Goal: Task Accomplishment & Management: Manage account settings

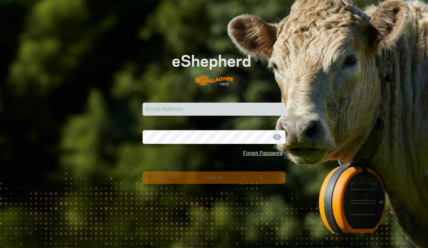
click at [211, 103] on input "Email Address" at bounding box center [213, 109] width 142 height 13
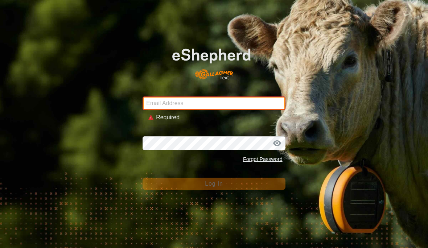
type input "[EMAIL_ADDRESS][DOMAIN_NAME]"
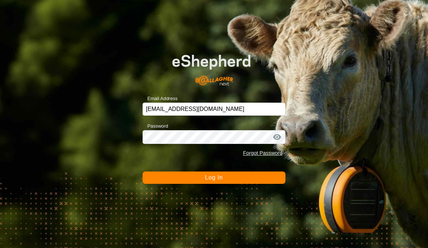
click at [224, 178] on button "Log In" at bounding box center [213, 177] width 142 height 12
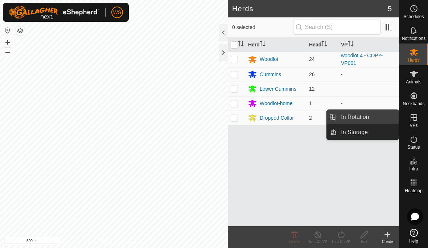
click at [374, 119] on link "In Rotation" at bounding box center [367, 117] width 62 height 14
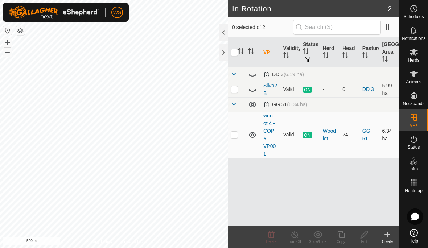
click at [244, 138] on td at bounding box center [236, 135] width 17 height 46
checkbox input "true"
click at [341, 241] on div "Copy" at bounding box center [340, 241] width 23 height 5
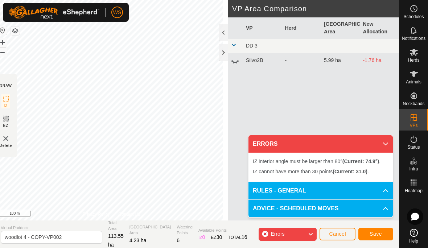
click at [341, 233] on span "Cancel" at bounding box center [337, 234] width 17 height 6
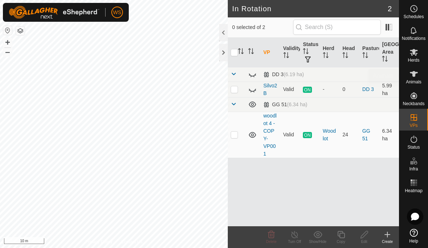
click at [414, 80] on span "Animals" at bounding box center [413, 82] width 16 height 4
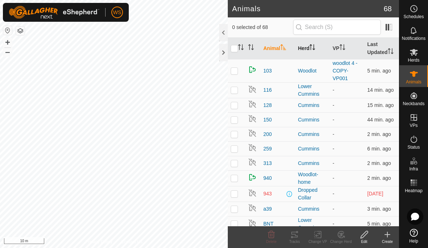
click at [304, 50] on th "Herd" at bounding box center [312, 49] width 35 height 22
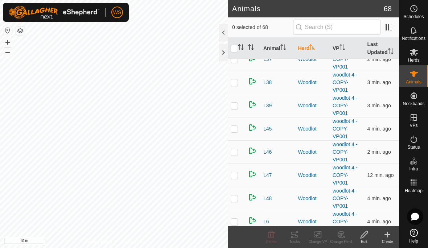
scroll to position [976, 0]
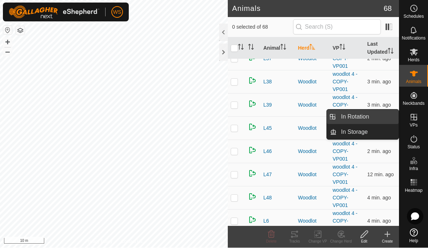
click at [369, 113] on link "In Rotation" at bounding box center [367, 117] width 62 height 14
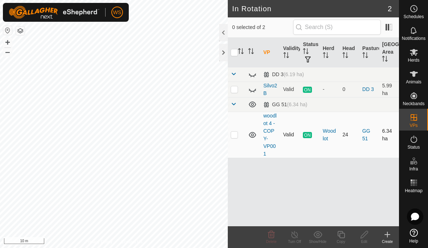
click at [238, 134] on td at bounding box center [236, 135] width 17 height 46
checkbox input "true"
click at [417, 74] on icon at bounding box center [413, 74] width 9 height 9
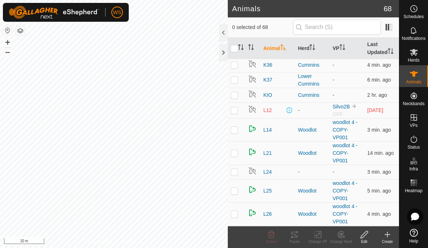
scroll to position [601, 0]
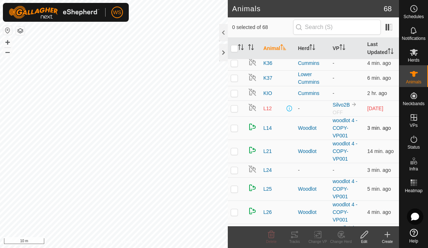
click at [235, 130] on p-checkbox at bounding box center [233, 128] width 7 height 6
checkbox input "true"
click at [295, 239] on div "Tracks" at bounding box center [294, 241] width 23 height 5
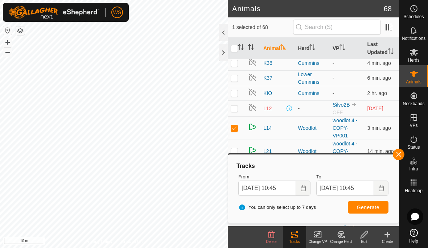
click at [363, 207] on span "Generate" at bounding box center [368, 207] width 22 height 6
click at [289, 188] on input "Aug 17, 2025 10:45" at bounding box center [267, 187] width 58 height 15
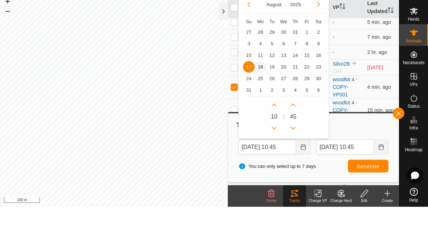
click at [261, 102] on span "18" at bounding box center [260, 108] width 12 height 12
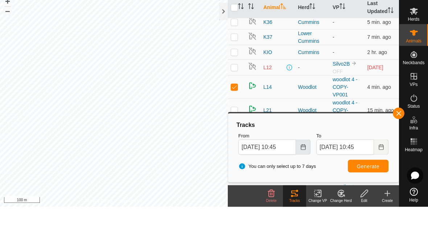
click at [303, 185] on icon "Choose Date" at bounding box center [303, 188] width 6 height 6
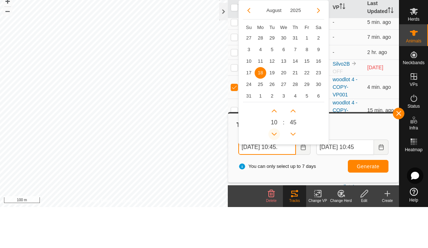
click at [277, 169] on button "Previous Hour" at bounding box center [274, 175] width 12 height 12
click at [276, 169] on button "Previous Hour" at bounding box center [274, 175] width 12 height 12
click at [275, 172] on icon "Previous Hour" at bounding box center [274, 175] width 6 height 6
click at [276, 169] on button "Previous Hour" at bounding box center [274, 175] width 12 height 12
click at [275, 174] on icon "Previous Hour" at bounding box center [273, 175] width 5 height 3
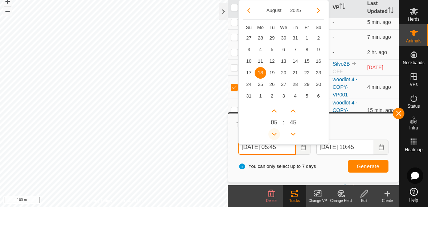
click at [275, 174] on icon "Previous Hour" at bounding box center [273, 175] width 5 height 3
click at [275, 169] on button "Previous Hour" at bounding box center [274, 175] width 12 height 12
click at [276, 174] on icon "Previous Hour" at bounding box center [273, 175] width 5 height 3
click at [275, 172] on icon "Previous Hour" at bounding box center [274, 175] width 6 height 6
type input "Aug 18, 2025 01:45"
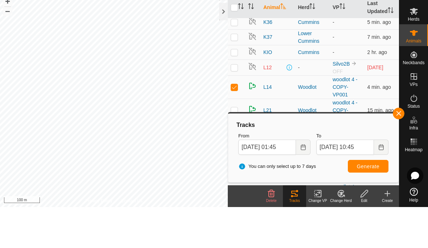
click at [365, 204] on span "Generate" at bounding box center [368, 207] width 22 height 6
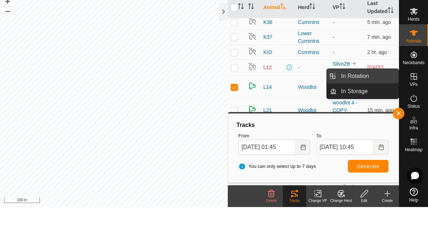
click at [364, 113] on span "In Rotation" at bounding box center [355, 117] width 28 height 9
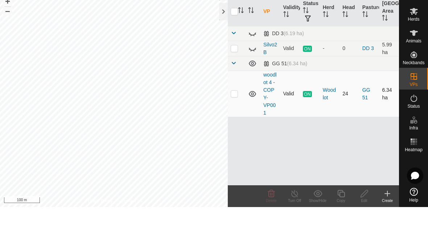
click at [234, 132] on p-checkbox at bounding box center [233, 135] width 7 height 6
checkbox input "true"
click at [343, 231] on icon at bounding box center [340, 234] width 7 height 7
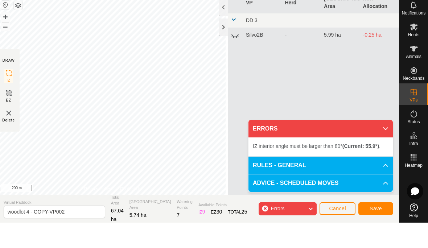
scroll to position [0, 0]
click at [382, 227] on button "Save" at bounding box center [375, 233] width 35 height 13
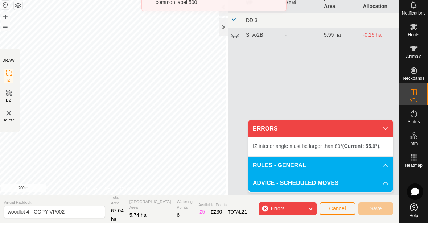
click at [386, 167] on li "IZ interior angle must be larger than 80° (Current: 55.9°) ." at bounding box center [321, 171] width 136 height 9
click at [385, 187] on icon at bounding box center [385, 190] width 6 height 6
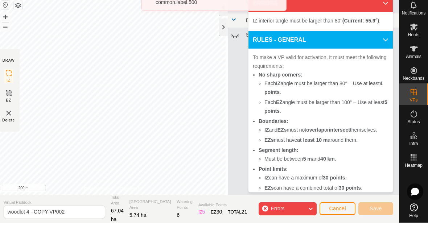
click at [384, 62] on icon at bounding box center [385, 65] width 6 height 6
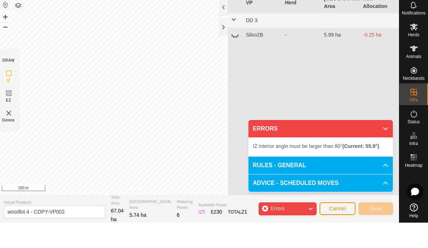
click at [385, 205] on icon at bounding box center [385, 208] width 6 height 6
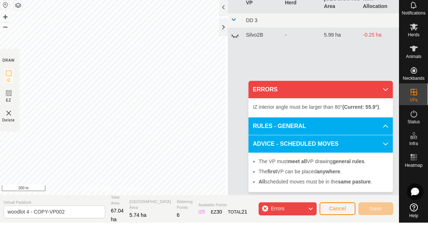
click at [385, 166] on icon at bounding box center [385, 169] width 6 height 6
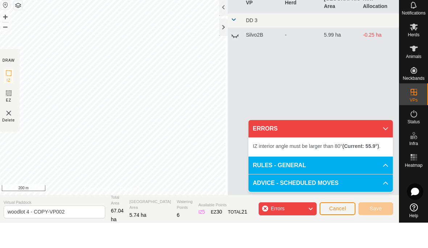
click at [311, 229] on icon at bounding box center [310, 233] width 6 height 9
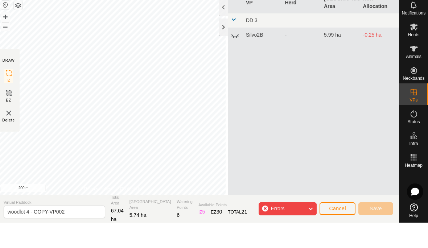
click at [308, 229] on icon at bounding box center [310, 233] width 6 height 9
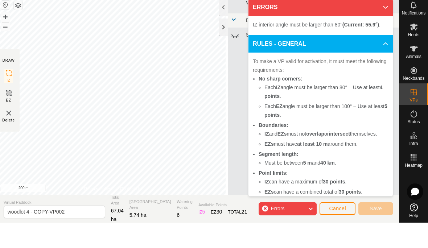
scroll to position [0, 0]
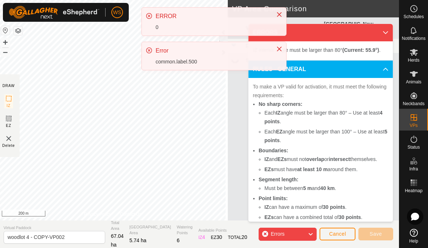
click at [188, 25] on div "0" at bounding box center [211, 28] width 113 height 8
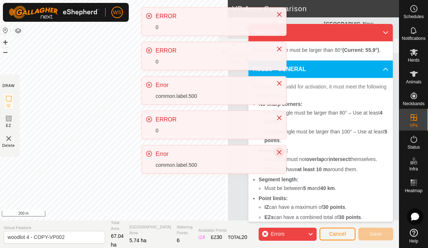
click at [279, 151] on icon "Close" at bounding box center [279, 152] width 6 height 6
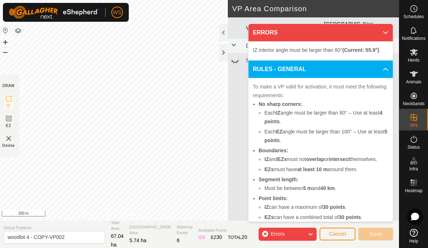
click at [332, 235] on span "Cancel" at bounding box center [337, 234] width 17 height 6
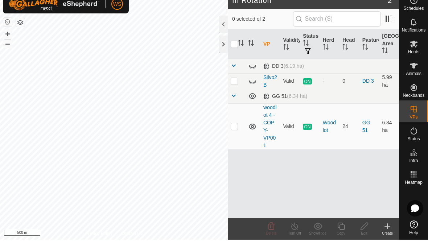
click at [235, 132] on p-checkbox at bounding box center [233, 135] width 7 height 6
checkbox input "true"
click at [342, 231] on icon at bounding box center [340, 234] width 7 height 7
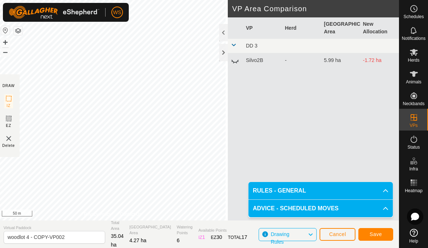
click at [378, 234] on span "Save" at bounding box center [375, 234] width 12 height 6
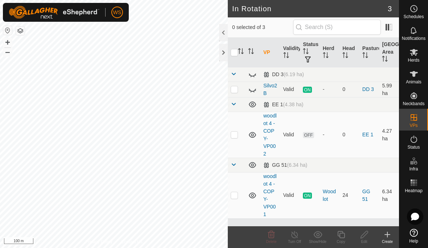
click at [414, 76] on icon at bounding box center [413, 74] width 8 height 6
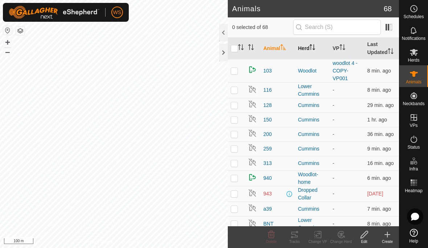
click at [309, 50] on th "Herd" at bounding box center [312, 49] width 35 height 22
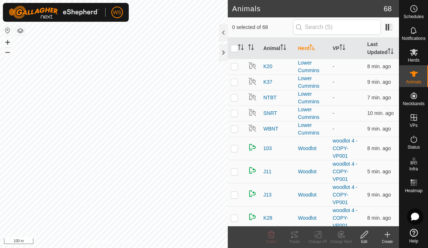
scroll to position [564, 0]
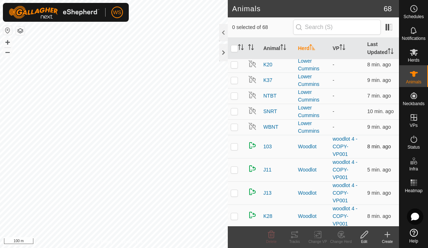
click at [234, 147] on p-checkbox at bounding box center [233, 146] width 7 height 6
checkbox input "true"
click at [234, 167] on p-checkbox at bounding box center [233, 170] width 7 height 6
checkbox input "true"
click at [234, 193] on p-checkbox at bounding box center [233, 193] width 7 height 6
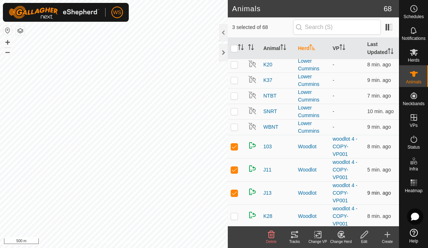
click at [234, 193] on p-checkbox at bounding box center [233, 193] width 7 height 6
checkbox input "false"
click at [234, 215] on p-checkbox at bounding box center [233, 216] width 7 height 6
checkbox input "true"
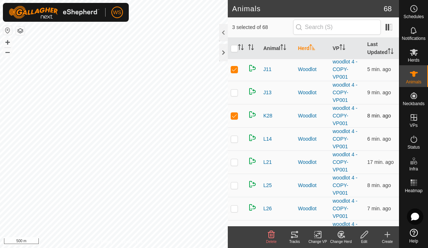
scroll to position [665, 0]
click at [233, 139] on p-checkbox at bounding box center [233, 138] width 7 height 6
checkbox input "true"
click at [235, 162] on p-checkbox at bounding box center [233, 161] width 7 height 6
checkbox input "true"
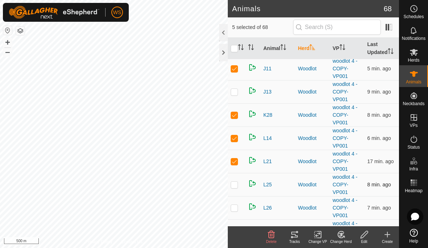
click at [234, 184] on p-checkbox at bounding box center [233, 185] width 7 height 6
click at [234, 186] on p-checkbox at bounding box center [233, 185] width 7 height 6
checkbox input "false"
click at [235, 207] on p-checkbox at bounding box center [233, 208] width 7 height 6
checkbox input "true"
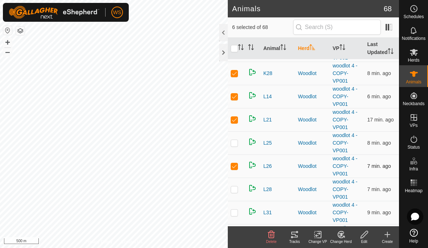
scroll to position [723, 0]
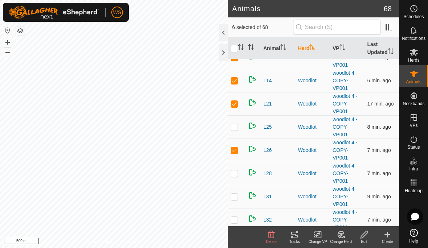
click at [233, 130] on p-checkbox at bounding box center [233, 127] width 7 height 6
checkbox input "true"
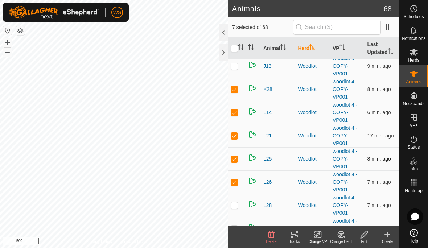
scroll to position [686, 0]
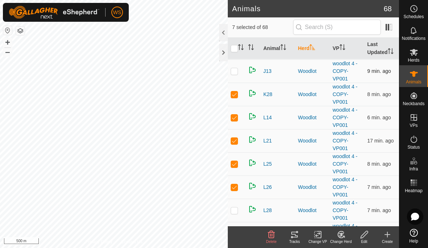
click at [233, 74] on p-checkbox at bounding box center [233, 71] width 7 height 6
checkbox input "true"
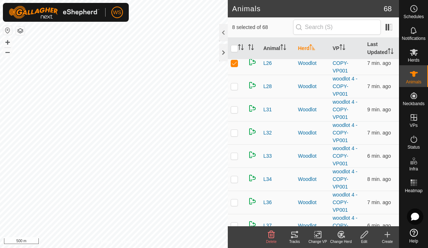
scroll to position [810, 0]
click at [233, 88] on p-checkbox at bounding box center [233, 86] width 7 height 6
checkbox input "true"
click at [234, 111] on p-checkbox at bounding box center [233, 109] width 7 height 6
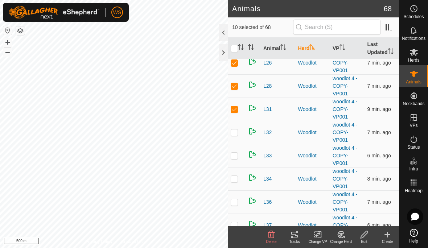
checkbox input "false"
click at [235, 134] on p-checkbox at bounding box center [233, 132] width 7 height 6
checkbox input "true"
click at [234, 157] on p-checkbox at bounding box center [233, 156] width 7 height 6
checkbox input "true"
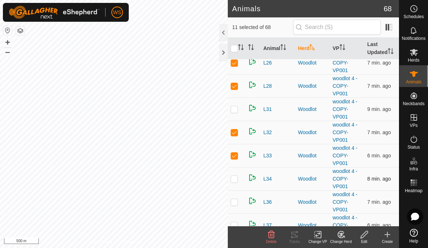
click at [234, 178] on p-checkbox at bounding box center [233, 179] width 7 height 6
checkbox input "true"
click at [234, 201] on p-checkbox at bounding box center [233, 202] width 7 height 6
click at [233, 202] on p-checkbox at bounding box center [233, 202] width 7 height 6
checkbox input "false"
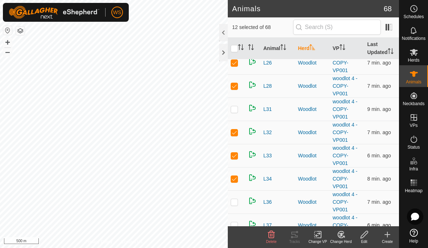
click at [234, 224] on p-checkbox at bounding box center [233, 225] width 7 height 6
checkbox input "true"
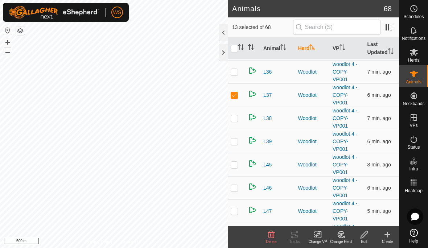
scroll to position [940, 0]
click at [234, 120] on p-checkbox at bounding box center [233, 118] width 7 height 6
click at [234, 122] on td at bounding box center [236, 118] width 17 height 23
checkbox input "false"
click at [234, 141] on p-checkbox at bounding box center [233, 141] width 7 height 6
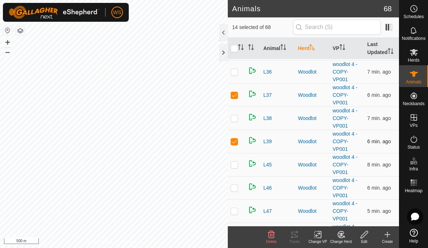
click at [235, 141] on p-checkbox at bounding box center [233, 141] width 7 height 6
checkbox input "false"
click at [236, 166] on p-checkbox at bounding box center [233, 165] width 7 height 6
checkbox input "true"
click at [235, 188] on p-checkbox at bounding box center [233, 188] width 7 height 6
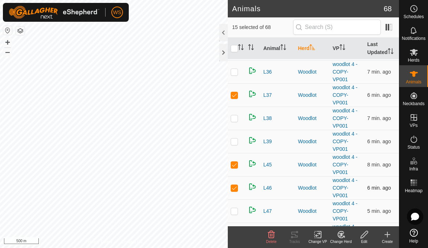
click at [235, 188] on p-checkbox at bounding box center [233, 188] width 7 height 6
checkbox input "false"
click at [235, 211] on p-checkbox at bounding box center [233, 211] width 7 height 6
checkbox input "true"
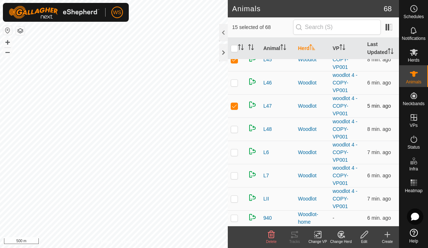
scroll to position [1045, 0]
click at [233, 130] on p-checkbox at bounding box center [233, 129] width 7 height 6
checkbox input "true"
click at [234, 154] on p-checkbox at bounding box center [233, 152] width 7 height 6
checkbox input "true"
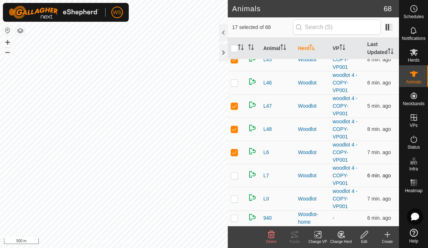
click at [236, 178] on p-checkbox at bounding box center [233, 175] width 7 height 6
click at [234, 177] on p-checkbox at bounding box center [233, 175] width 7 height 6
checkbox input "false"
click at [235, 199] on p-checkbox at bounding box center [233, 199] width 7 height 6
checkbox input "true"
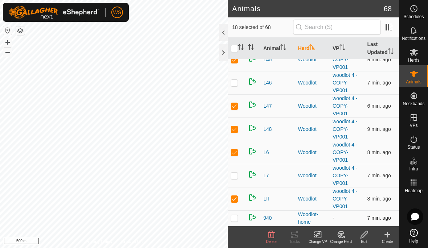
click at [236, 218] on p-checkbox at bounding box center [233, 218] width 7 height 6
click at [235, 218] on p-checkbox at bounding box center [233, 218] width 7 height 6
checkbox input "false"
click at [318, 236] on icon at bounding box center [317, 234] width 9 height 9
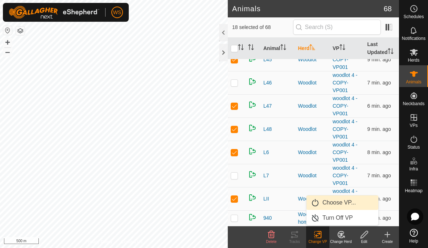
click at [334, 204] on span "Choose VP..." at bounding box center [338, 202] width 33 height 9
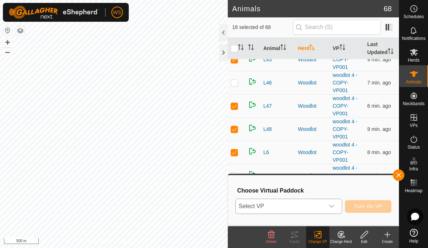
click at [333, 208] on icon "dropdown trigger" at bounding box center [331, 206] width 6 height 6
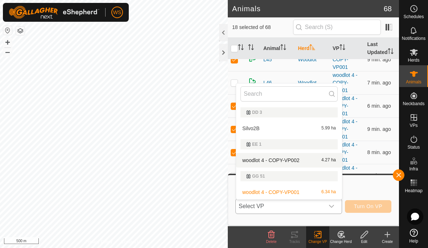
click at [289, 161] on span "woodlot 4 - COPY-VP002" at bounding box center [270, 160] width 57 height 5
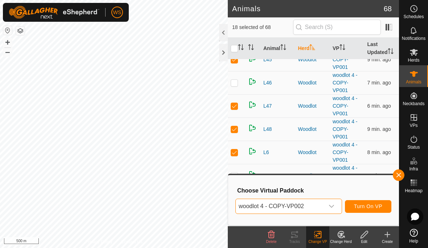
click at [366, 207] on span "Turn On VP" at bounding box center [368, 206] width 28 height 6
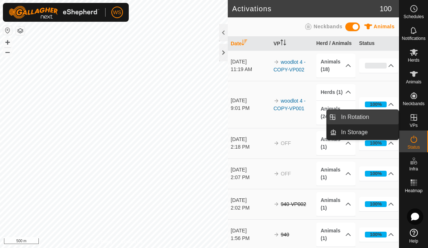
click at [364, 117] on span "In Rotation" at bounding box center [355, 117] width 28 height 9
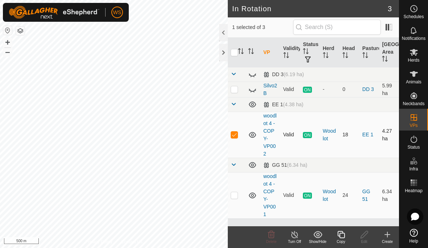
click at [234, 135] on p-checkbox at bounding box center [233, 135] width 7 height 6
checkbox input "false"
click at [234, 195] on p-checkbox at bounding box center [233, 195] width 7 height 6
checkbox input "true"
click at [343, 237] on icon at bounding box center [340, 234] width 9 height 9
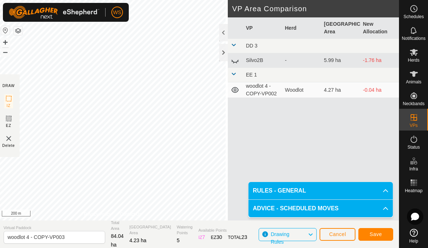
click at [377, 230] on button "Save" at bounding box center [375, 234] width 35 height 13
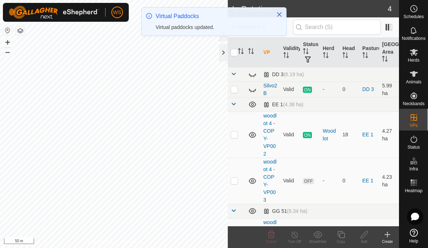
click at [414, 80] on span "Animals" at bounding box center [413, 82] width 16 height 4
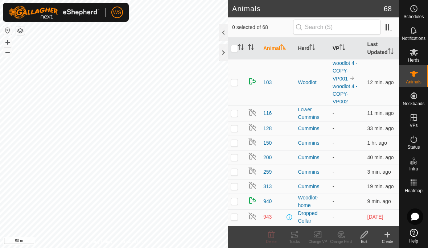
click at [340, 51] on p-sorticon "Activate to sort" at bounding box center [342, 48] width 6 height 6
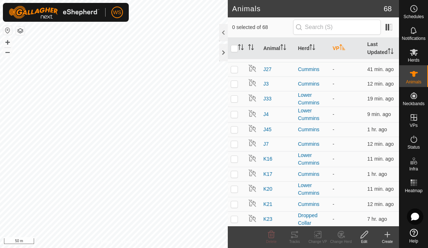
scroll to position [317, 0]
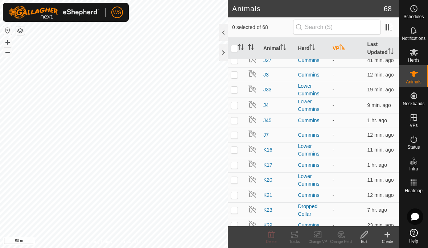
click at [339, 51] on th "VP" at bounding box center [346, 49] width 35 height 22
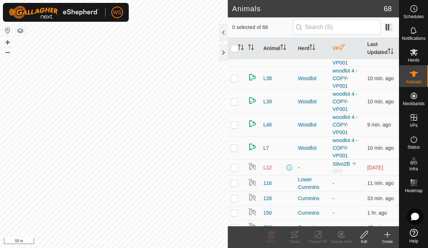
scroll to position [871, 0]
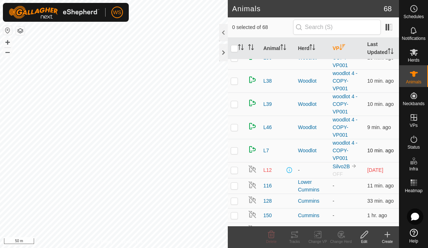
click at [234, 152] on p-checkbox at bounding box center [233, 150] width 7 height 6
checkbox input "true"
click at [235, 129] on p-checkbox at bounding box center [233, 127] width 7 height 6
checkbox input "true"
click at [232, 107] on p-checkbox at bounding box center [233, 104] width 7 height 6
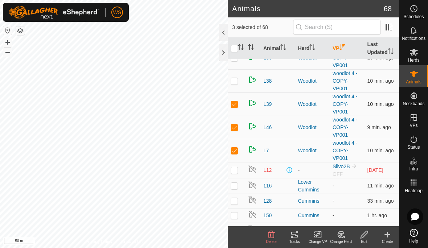
checkbox input "true"
click at [233, 83] on p-checkbox at bounding box center [233, 81] width 7 height 6
checkbox input "true"
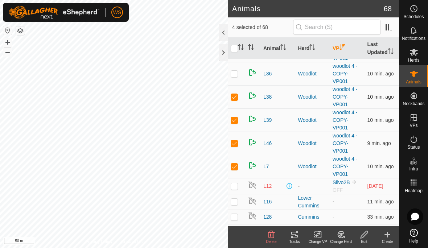
scroll to position [855, 0]
click at [233, 76] on p-checkbox at bounding box center [233, 73] width 7 height 6
click at [235, 75] on p-checkbox at bounding box center [233, 73] width 7 height 6
checkbox input "false"
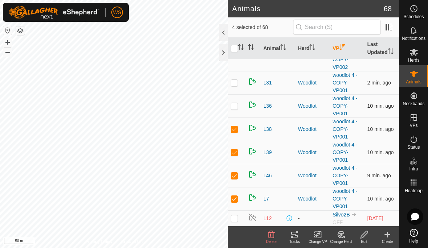
scroll to position [823, 0]
click at [234, 83] on p-checkbox at bounding box center [233, 82] width 7 height 6
checkbox input "true"
click at [235, 107] on p-checkbox at bounding box center [233, 106] width 7 height 6
click at [237, 107] on p-checkbox at bounding box center [233, 106] width 7 height 6
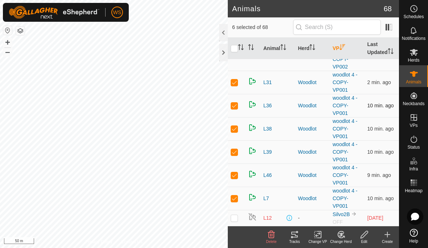
checkbox input "false"
click at [318, 235] on icon at bounding box center [317, 234] width 5 height 5
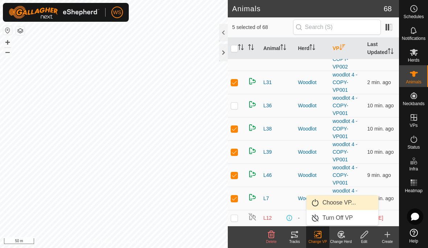
click at [340, 204] on span "Choose VP..." at bounding box center [338, 202] width 33 height 9
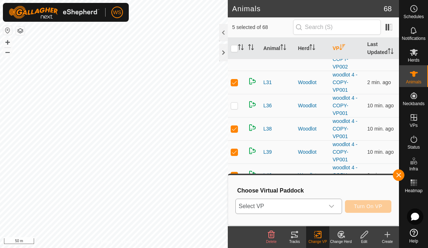
click at [334, 205] on icon "dropdown trigger" at bounding box center [331, 206] width 6 height 6
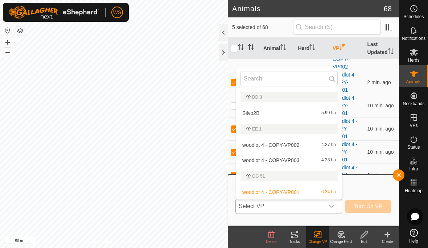
click at [300, 160] on div "woodlot 4 - COPY-VP003 4.23 ha" at bounding box center [288, 160] width 97 height 9
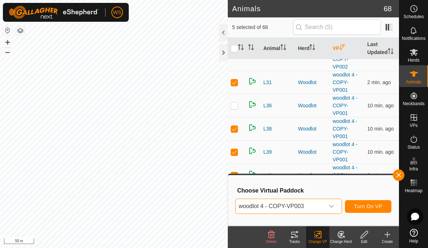
click at [364, 208] on span "Turn On VP" at bounding box center [368, 206] width 28 height 6
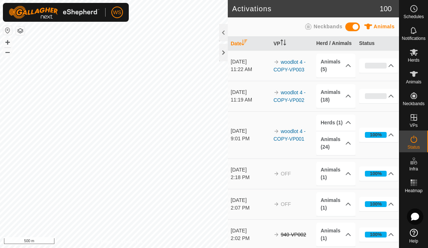
click at [417, 82] on span "Animals" at bounding box center [413, 82] width 16 height 4
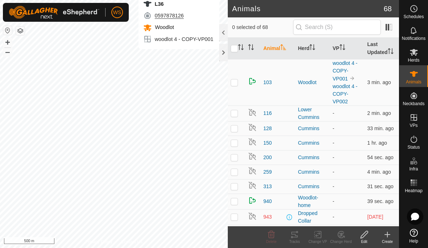
checkbox input "true"
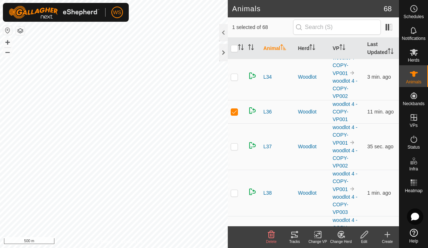
scroll to position [1142, 0]
click at [319, 236] on icon at bounding box center [317, 234] width 9 height 9
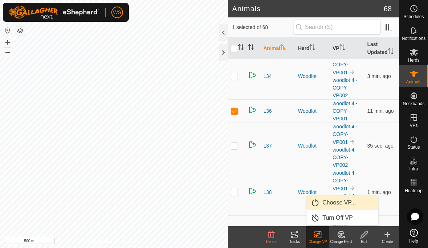
click at [346, 203] on span "Choose VP..." at bounding box center [338, 202] width 33 height 9
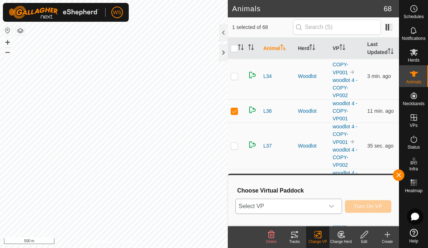
click at [332, 207] on icon "dropdown trigger" at bounding box center [331, 206] width 6 height 6
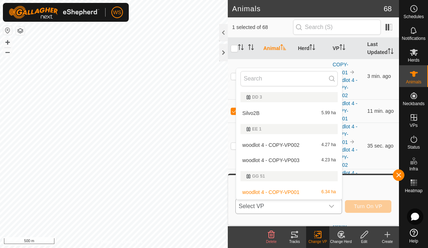
click at [308, 163] on div "woodlot 4 - COPY-VP003 4.23 ha" at bounding box center [288, 160] width 97 height 9
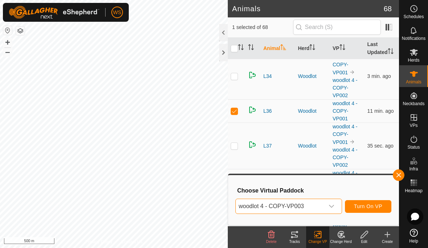
click at [372, 208] on span "Turn On VP" at bounding box center [368, 206] width 28 height 6
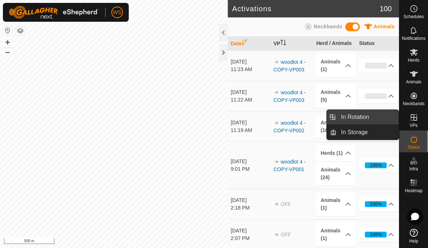
click at [362, 116] on span "In Rotation" at bounding box center [355, 117] width 28 height 9
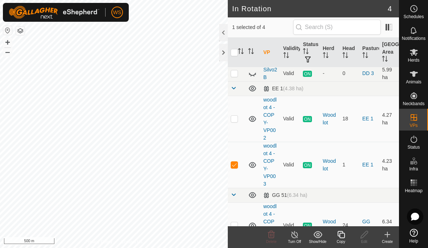
scroll to position [16, 0]
click at [233, 164] on p-checkbox at bounding box center [233, 164] width 7 height 6
checkbox input "false"
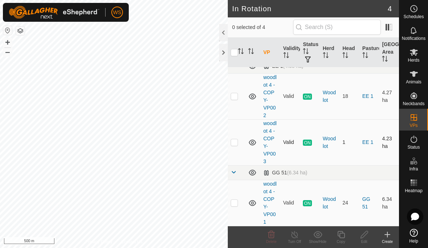
scroll to position [34, 0]
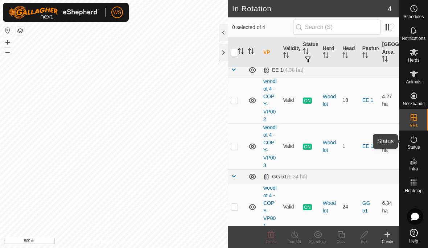
click at [413, 143] on es-activation-svg-icon at bounding box center [413, 139] width 13 height 12
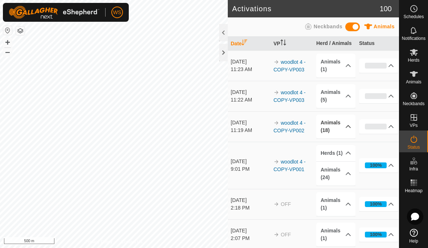
click at [347, 126] on icon at bounding box center [348, 126] width 5 height 3
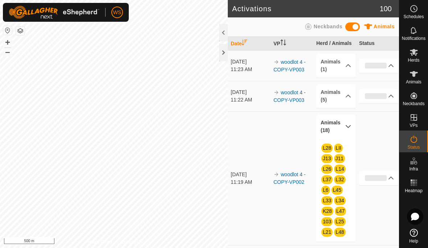
click at [347, 126] on icon at bounding box center [348, 126] width 5 height 3
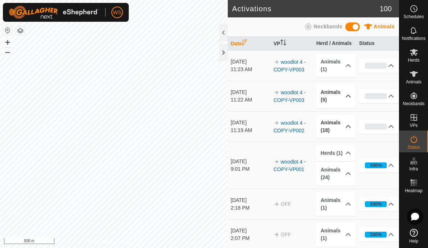
click at [348, 97] on icon at bounding box center [348, 96] width 6 height 6
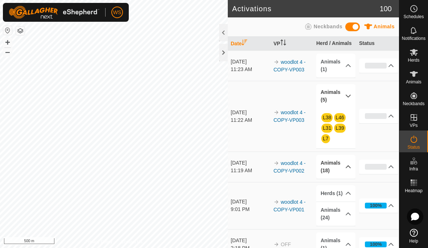
click at [347, 97] on icon at bounding box center [348, 96] width 6 height 6
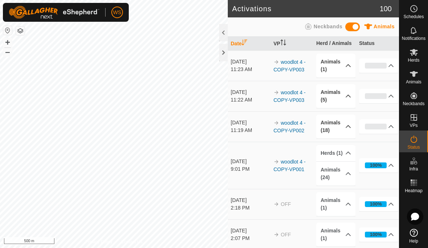
click at [345, 67] on icon at bounding box center [348, 66] width 6 height 6
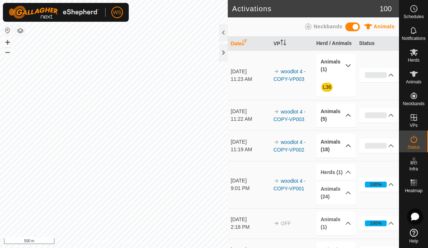
click at [345, 68] on p-accordion-header "Animals (1)" at bounding box center [335, 66] width 39 height 24
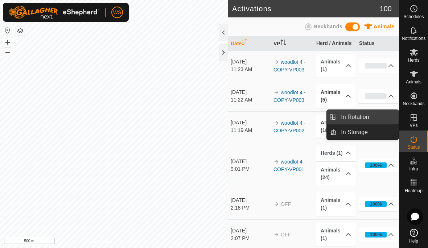
click at [360, 119] on span "In Rotation" at bounding box center [355, 117] width 28 height 9
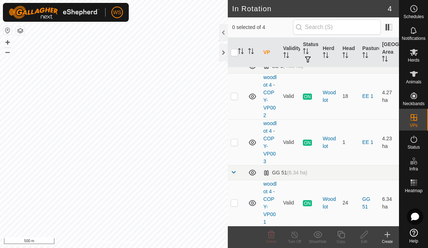
scroll to position [38, 0]
click at [254, 202] on icon at bounding box center [252, 203] width 7 height 6
click at [253, 205] on icon at bounding box center [253, 205] width 1 height 1
click at [254, 203] on icon at bounding box center [252, 203] width 9 height 9
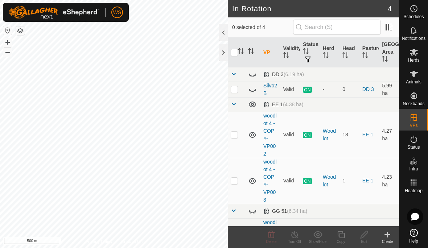
click at [4, 52] on button "–" at bounding box center [7, 51] width 9 height 9
